Goal: Check status: Check status

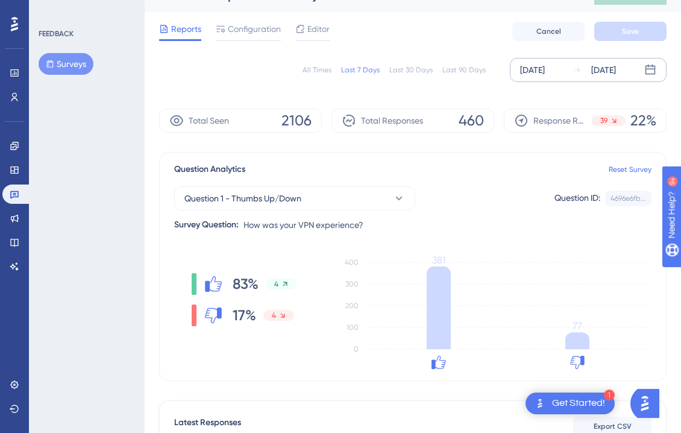
click at [614, 64] on div "[DATE]" at bounding box center [603, 70] width 25 height 14
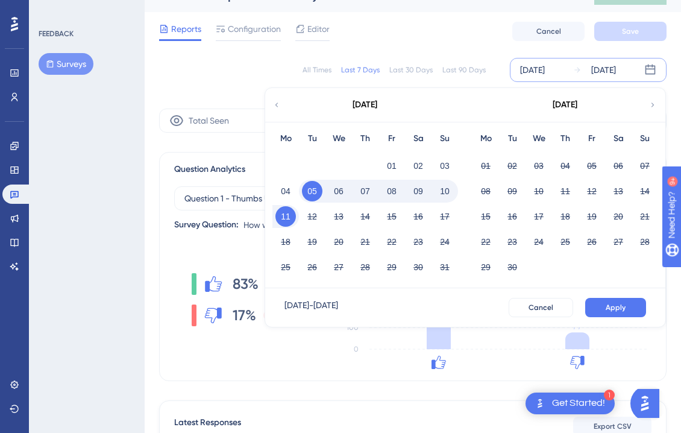
click at [339, 189] on button "06" at bounding box center [338, 191] width 20 height 20
click at [618, 304] on span "Apply" at bounding box center [615, 307] width 20 height 10
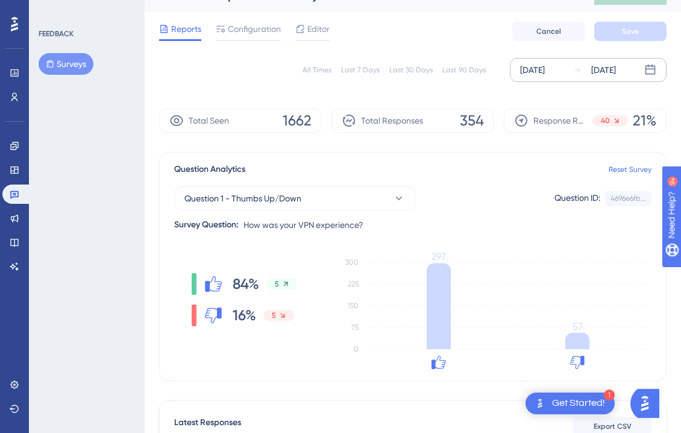
click at [615, 67] on div "[DATE]" at bounding box center [603, 70] width 25 height 14
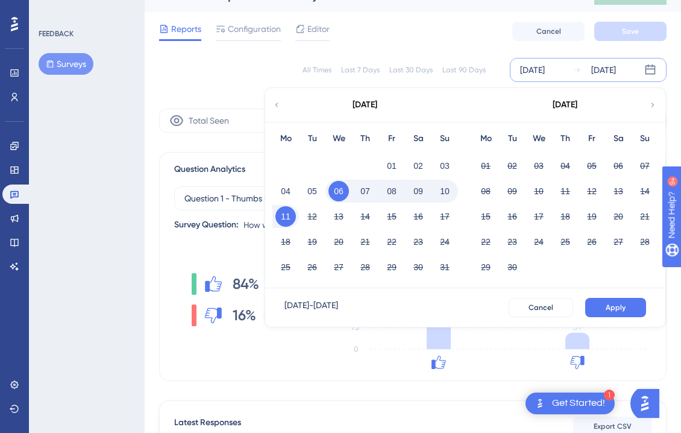
click at [445, 187] on button "10" at bounding box center [444, 191] width 20 height 20
click at [435, 189] on button "10" at bounding box center [444, 191] width 20 height 20
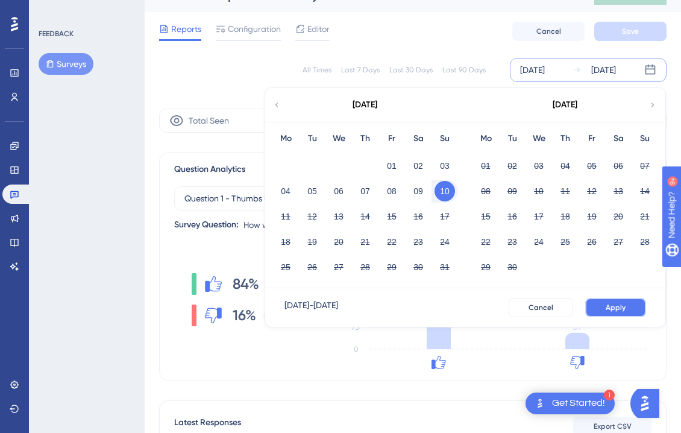
click at [628, 310] on button "Apply" at bounding box center [615, 307] width 61 height 19
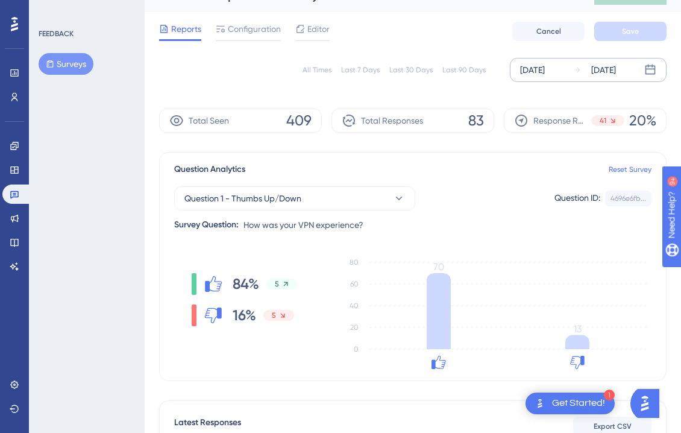
click at [616, 67] on div "[DATE]" at bounding box center [603, 70] width 25 height 14
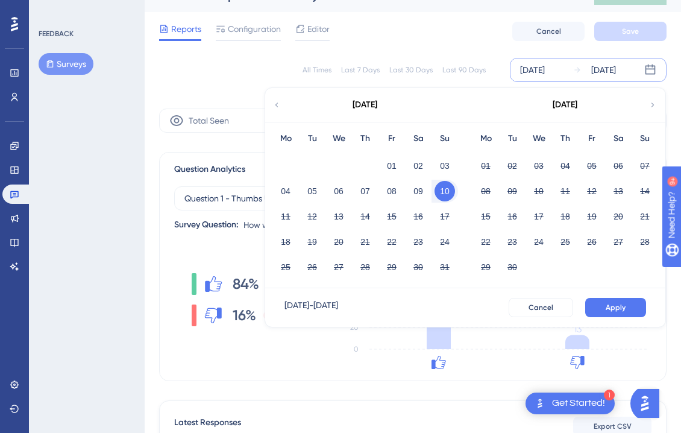
click at [444, 189] on button "10" at bounding box center [444, 191] width 20 height 20
click at [295, 214] on button "11" at bounding box center [285, 216] width 20 height 20
click at [290, 214] on button "11" at bounding box center [285, 216] width 20 height 20
click at [629, 309] on button "Apply" at bounding box center [615, 307] width 61 height 19
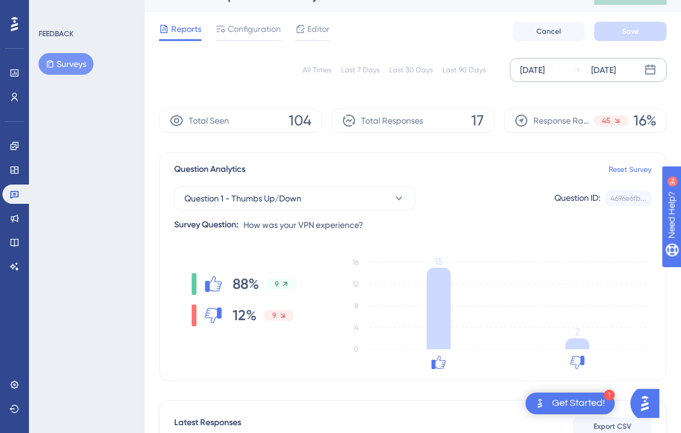
click at [614, 75] on div "[DATE]" at bounding box center [603, 70] width 25 height 14
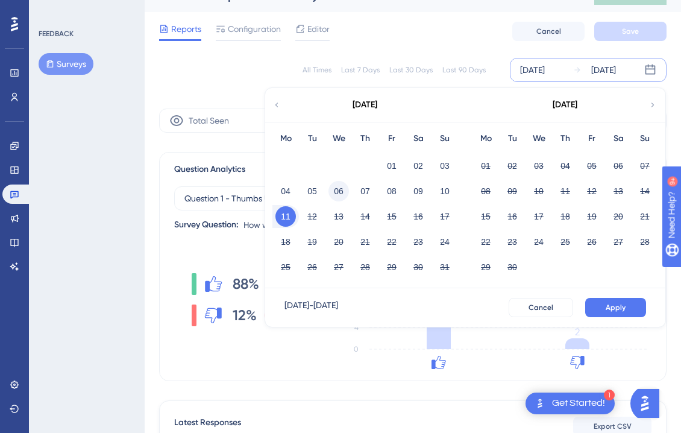
click at [343, 194] on button "06" at bounding box center [338, 191] width 20 height 20
click at [447, 191] on button "10" at bounding box center [444, 191] width 20 height 20
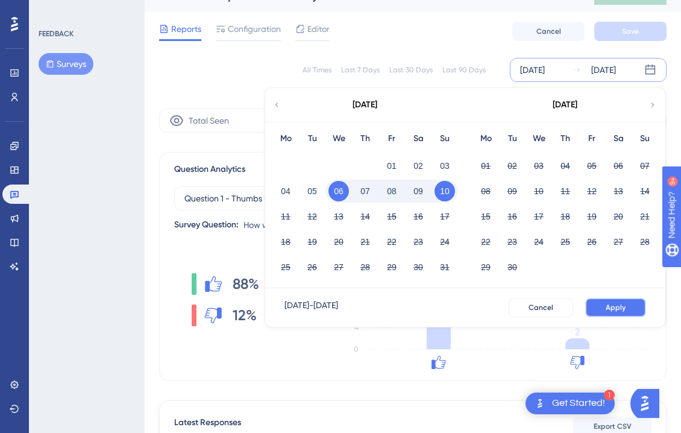
click at [611, 301] on button "Apply" at bounding box center [615, 307] width 61 height 19
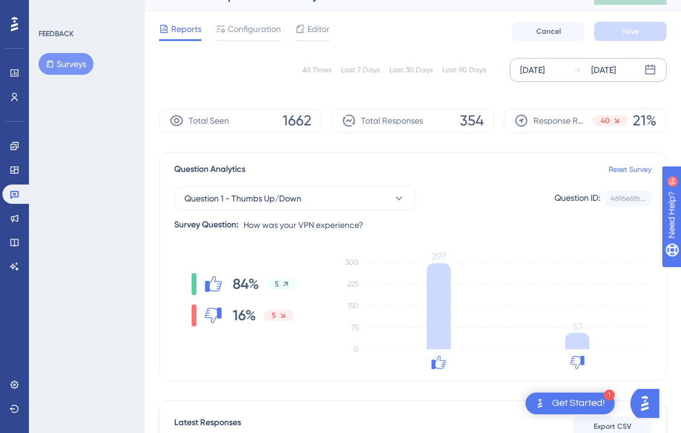
click at [614, 73] on div "[DATE]" at bounding box center [603, 70] width 25 height 14
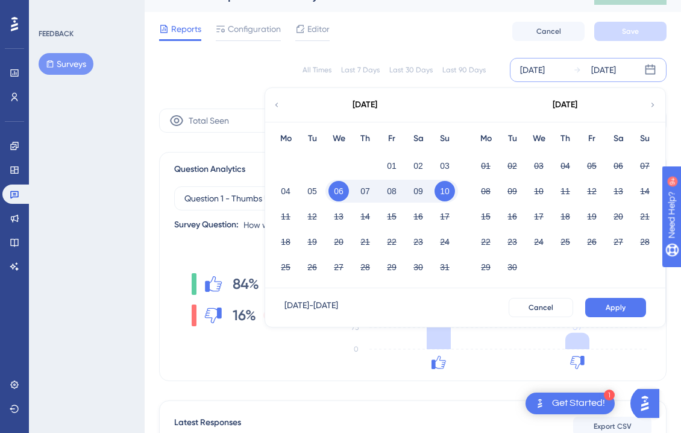
click at [342, 189] on button "06" at bounding box center [338, 191] width 20 height 20
click at [284, 220] on button "11" at bounding box center [285, 216] width 20 height 20
click at [611, 298] on button "Apply" at bounding box center [615, 307] width 61 height 19
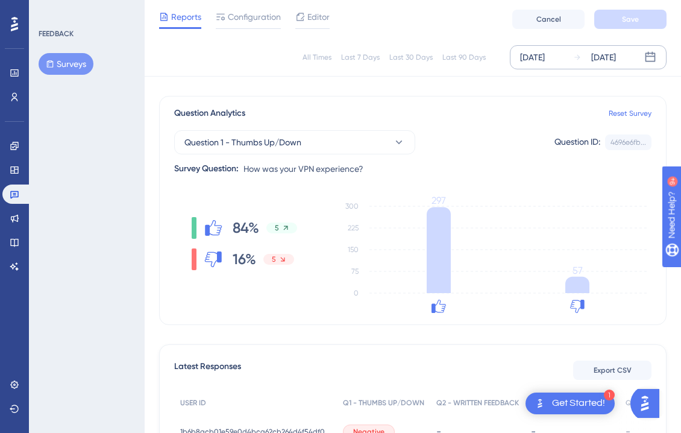
scroll to position [69, 0]
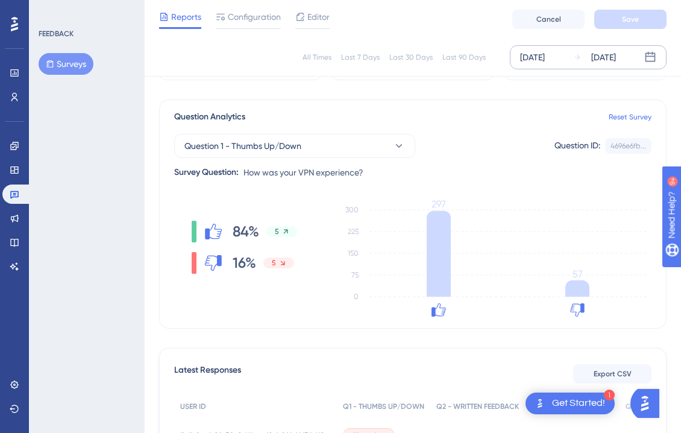
click at [605, 57] on div "[DATE]" at bounding box center [603, 57] width 25 height 14
